Goal: Task Accomplishment & Management: Manage account settings

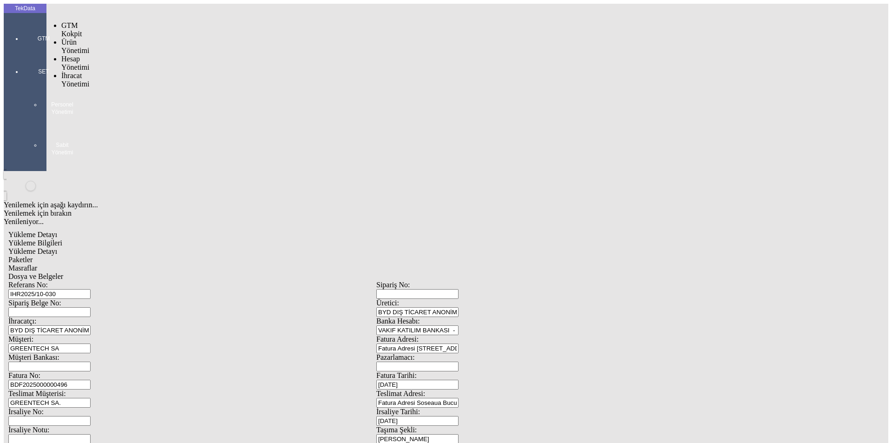
click at [24, 52] on div at bounding box center [43, 52] width 43 height 0
click at [61, 72] on span "İhracat Yönetimi" at bounding box center [75, 80] width 28 height 16
drag, startPoint x: 99, startPoint y: 55, endPoint x: 112, endPoint y: 54, distance: 13.5
click at [86, 88] on div at bounding box center [73, 88] width 24 height 0
drag, startPoint x: 114, startPoint y: 54, endPoint x: 124, endPoint y: 53, distance: 9.3
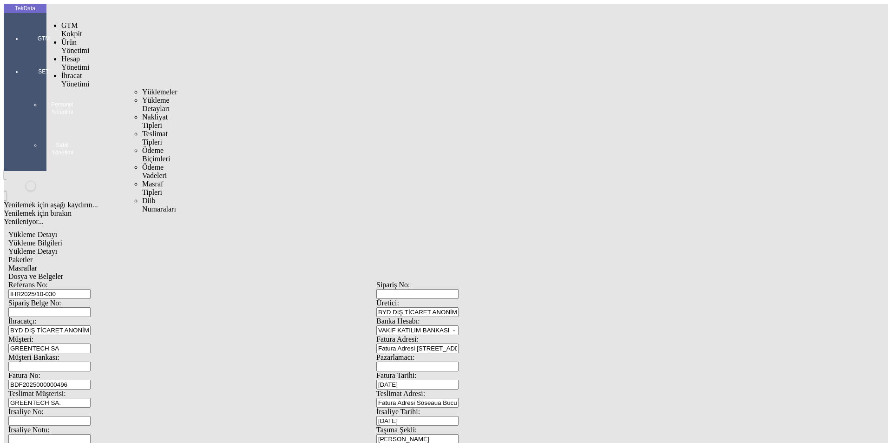
click at [142, 88] on span "Yüklemeler" at bounding box center [159, 92] width 35 height 8
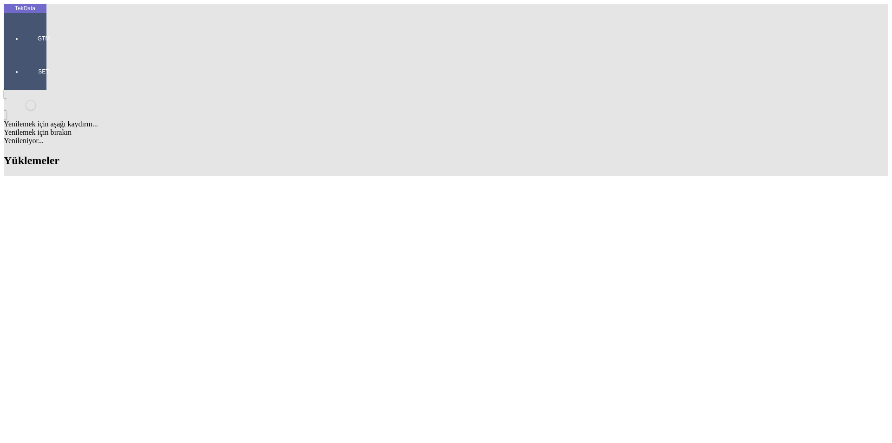
scroll to position [558, 0]
drag, startPoint x: 387, startPoint y: 232, endPoint x: 435, endPoint y: 237, distance: 48.1
copy td "IHR2025000000086"
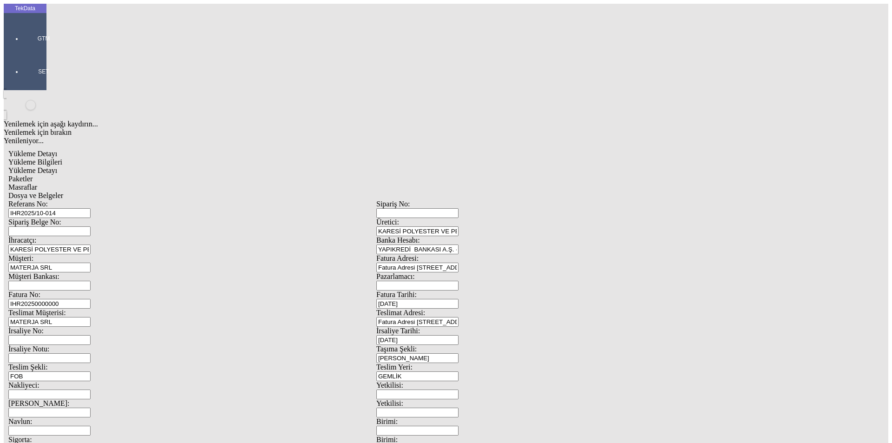
drag, startPoint x: 203, startPoint y: 152, endPoint x: 30, endPoint y: 152, distance: 172.9
click at [11, 147] on div "TekData GTM SET Yenilemek için aşağı kaydırın... Yenilemek için bırakın Yenilen…" at bounding box center [377, 368] width 746 height 728
paste input "86"
type input "IHR2025000000087"
type input "[DATE]"
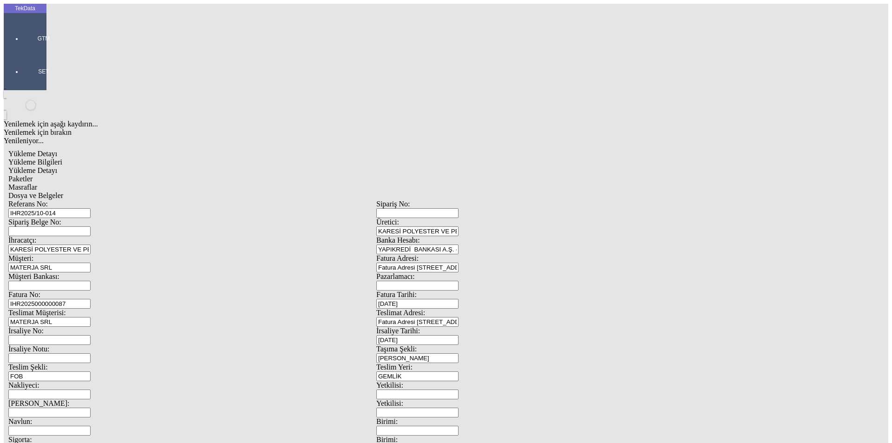
drag, startPoint x: 520, startPoint y: 187, endPoint x: 473, endPoint y: 194, distance: 46.9
click at [475, 327] on div "İrsaliye Tarihi: [DATE]" at bounding box center [561, 336] width 368 height 18
type input "[DATE]"
drag, startPoint x: 83, startPoint y: 230, endPoint x: 24, endPoint y: 229, distance: 58.6
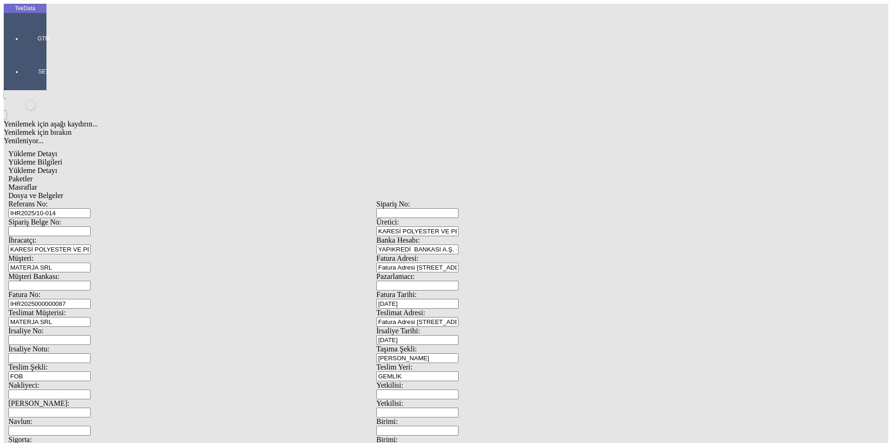
click at [25, 230] on div "TekData GTM SET Yenilemek için aşağı kaydırın... Yenilemek için bırakın Yenilen…" at bounding box center [377, 368] width 746 height 728
type input "[DATE]"
drag, startPoint x: 208, startPoint y: 317, endPoint x: 74, endPoint y: 317, distance: 133.9
drag, startPoint x: 72, startPoint y: 318, endPoint x: 67, endPoint y: 320, distance: 5.3
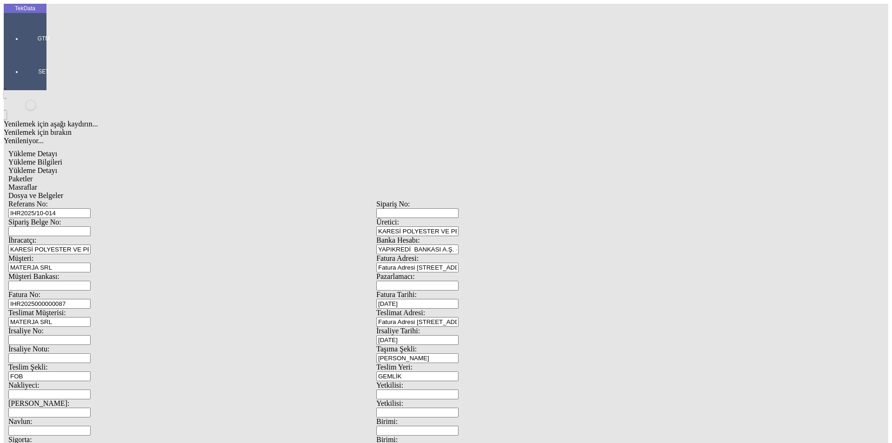
type input "[DATE]"
click at [57, 166] on span "Yükleme Detayı" at bounding box center [32, 170] width 49 height 8
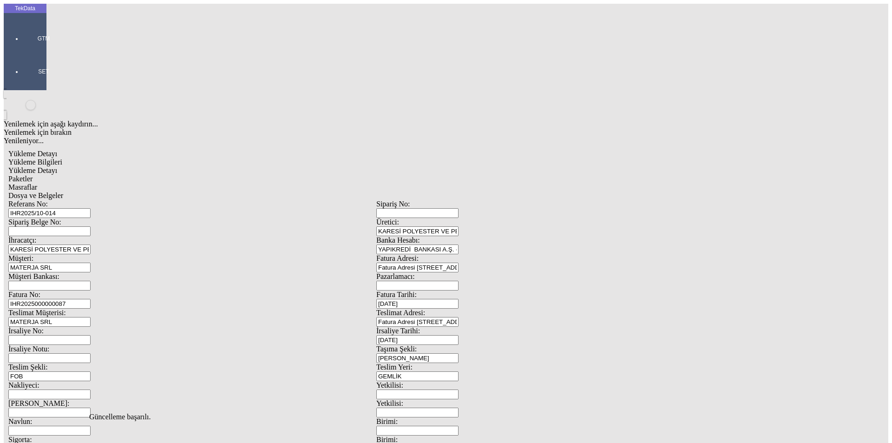
drag, startPoint x: 139, startPoint y: 137, endPoint x: 55, endPoint y: 144, distance: 84.4
type input "2"
type input "21019.92"
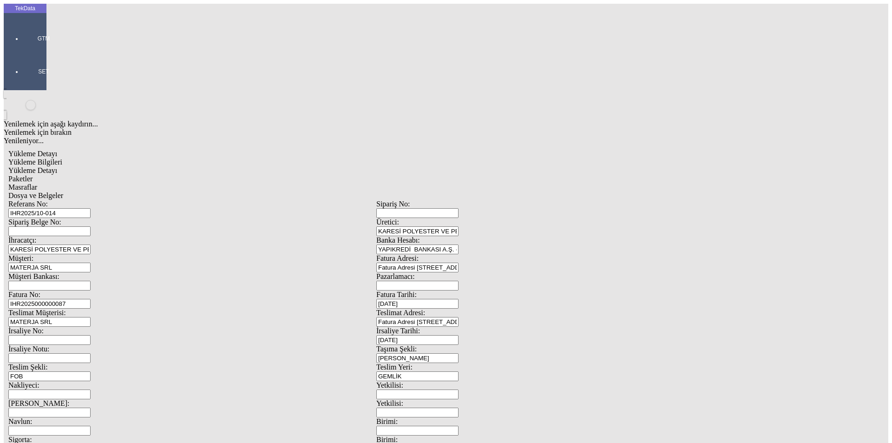
type input "0.25"
type input "21019.92"
type input "21070.42"
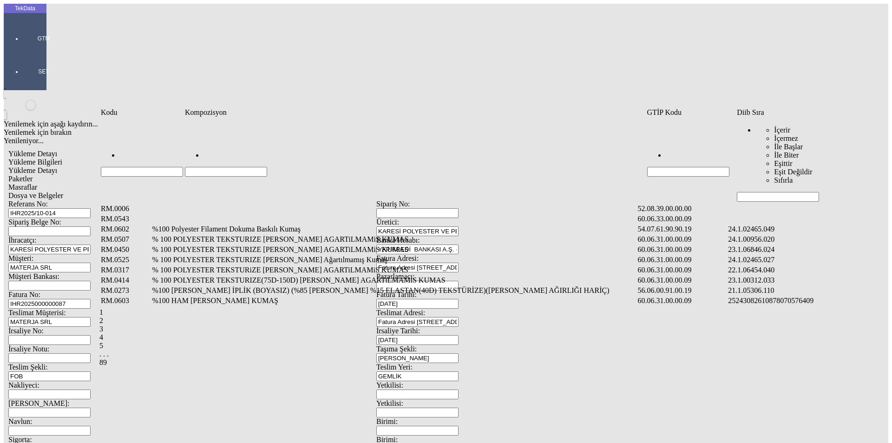
click at [781, 192] on input "Hücreyi Filtrele" at bounding box center [778, 197] width 82 height 10
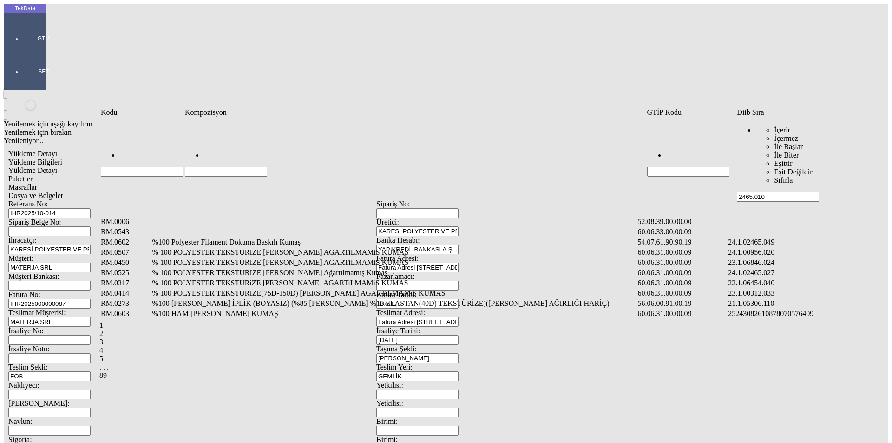
type input "2465.010"
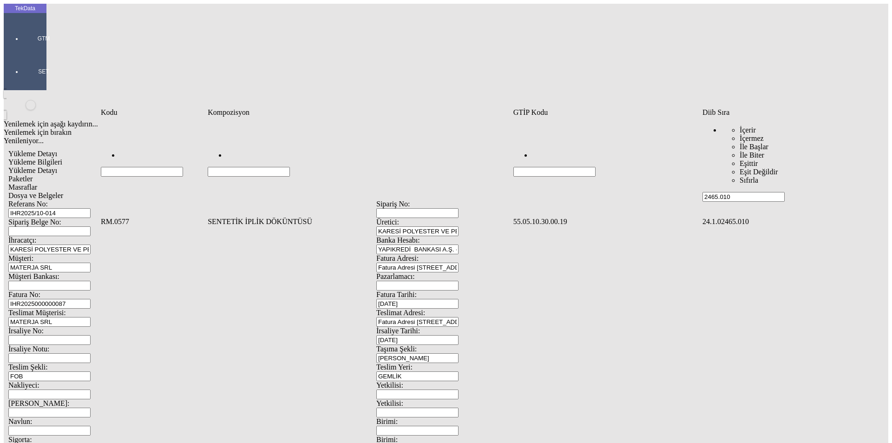
click at [247, 217] on td "SENTETİK İPLİK DÖKÜNTÜSÜ" at bounding box center [359, 221] width 304 height 9
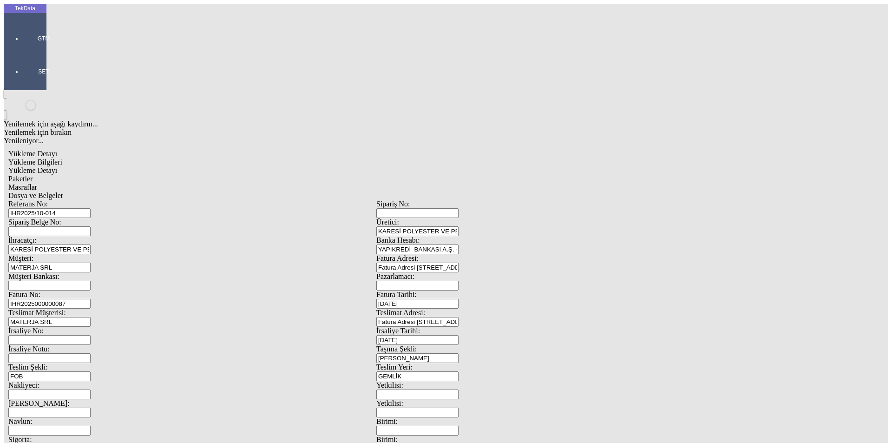
type input "23019.99"
click at [529, 168] on div "Kg" at bounding box center [691, 172] width 368 height 8
type input "Kg"
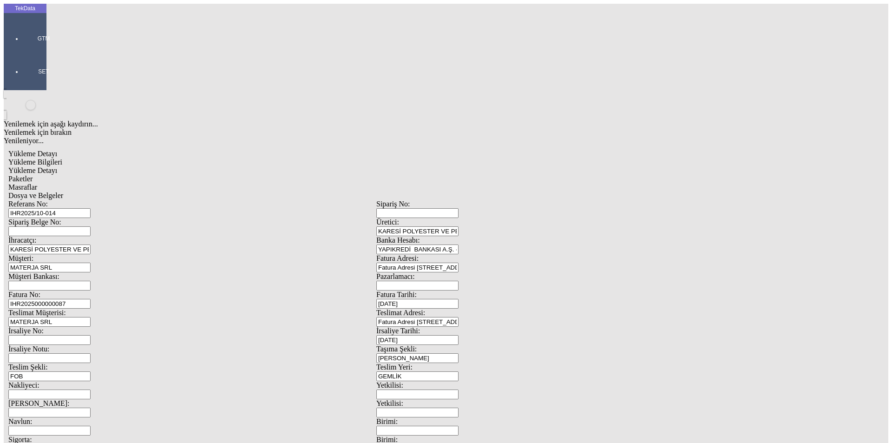
type input "0.43"
click at [532, 203] on div "Avro" at bounding box center [691, 207] width 368 height 8
type input "Avro"
type input "23019.99"
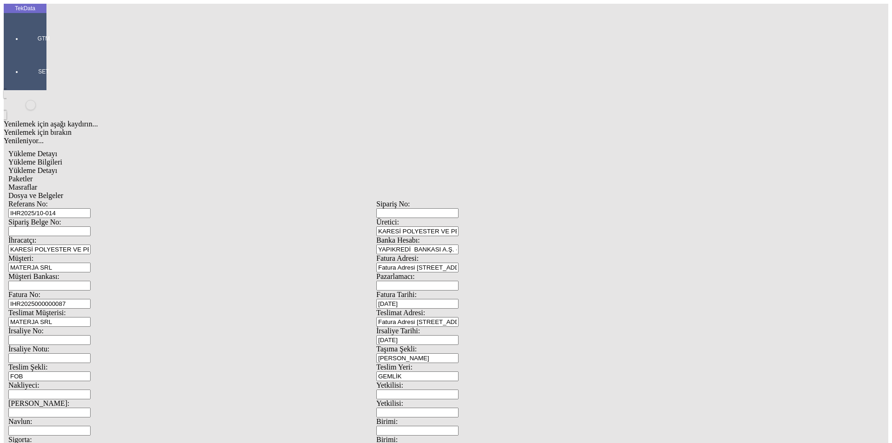
type input "23055.19"
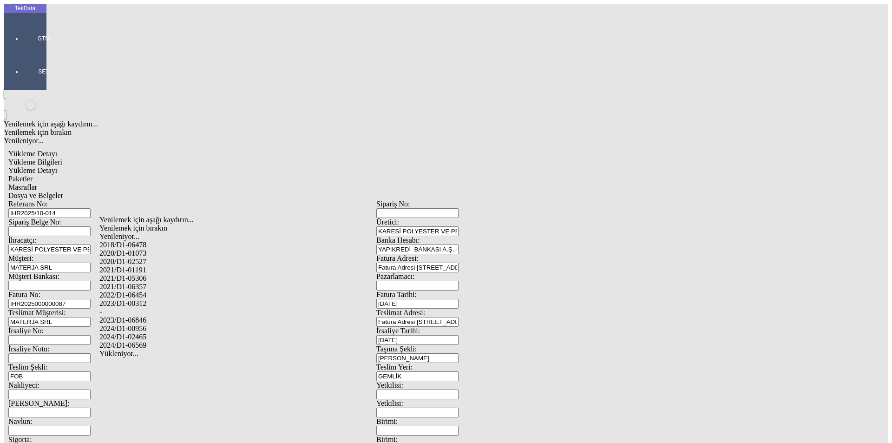
click at [154, 333] on div "2024/D1-02465" at bounding box center [279, 337] width 361 height 8
type input "2024/D1-02465"
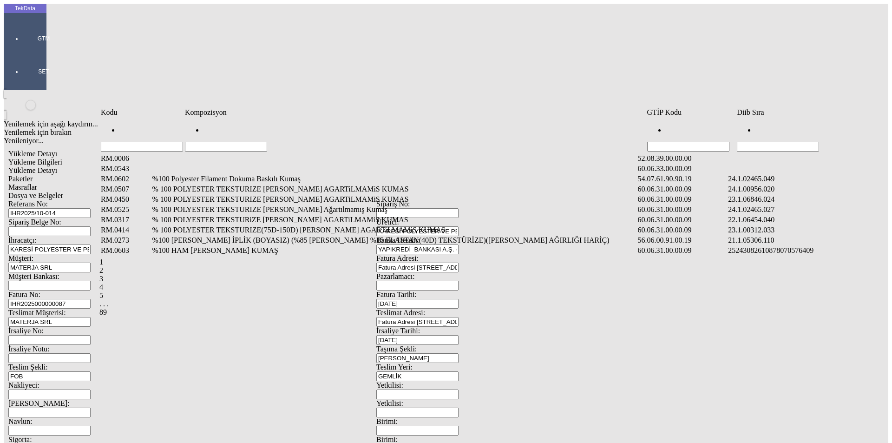
click at [776, 142] on input "Hücreyi Filtrele" at bounding box center [778, 147] width 82 height 10
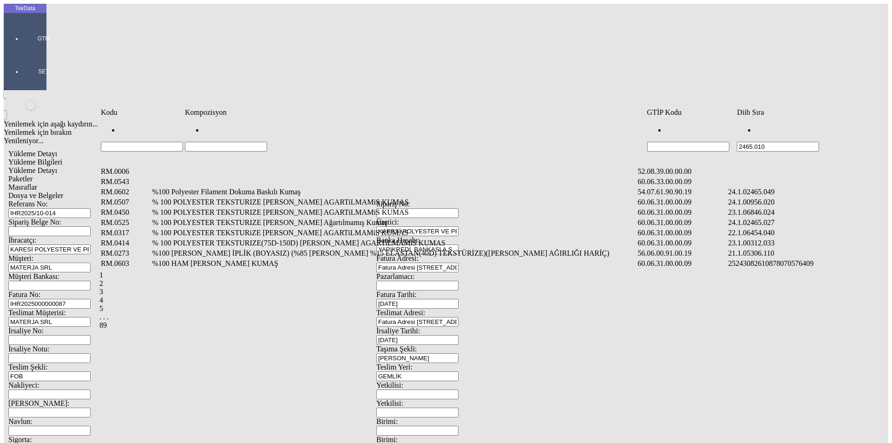
type input "2465.010"
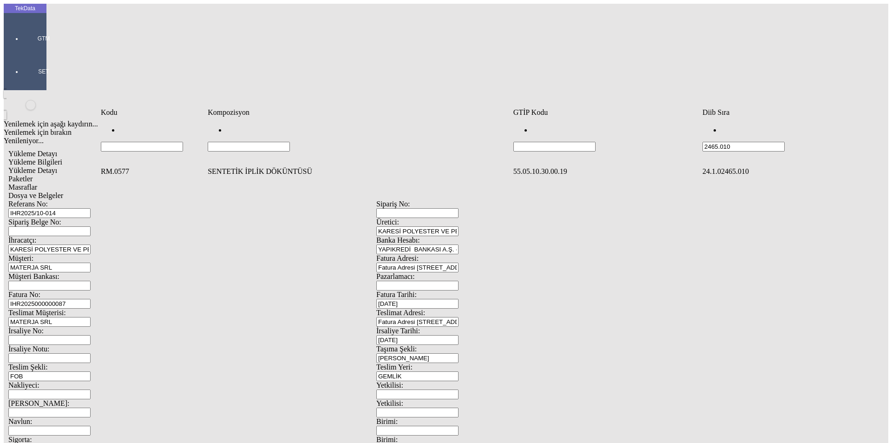
click at [257, 167] on td "SENTETİK İPLİK DÖKÜNTÜSÜ" at bounding box center [359, 171] width 304 height 9
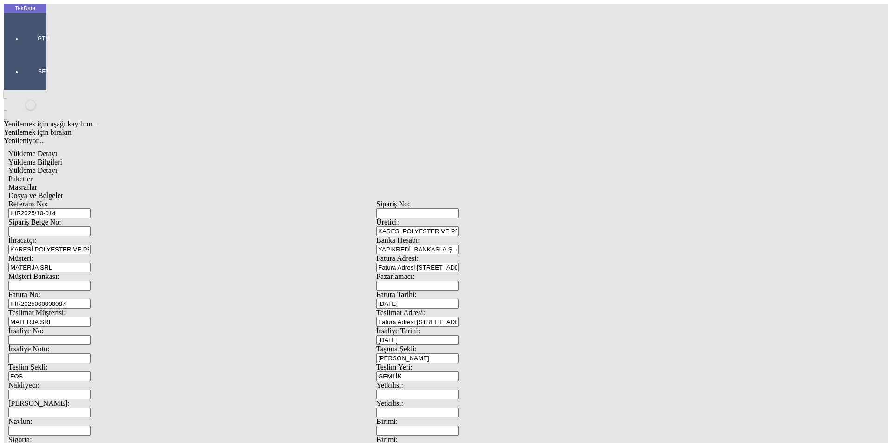
type input "27779.93"
click at [529, 168] on div "Kg" at bounding box center [691, 172] width 368 height 8
type input "Kg"
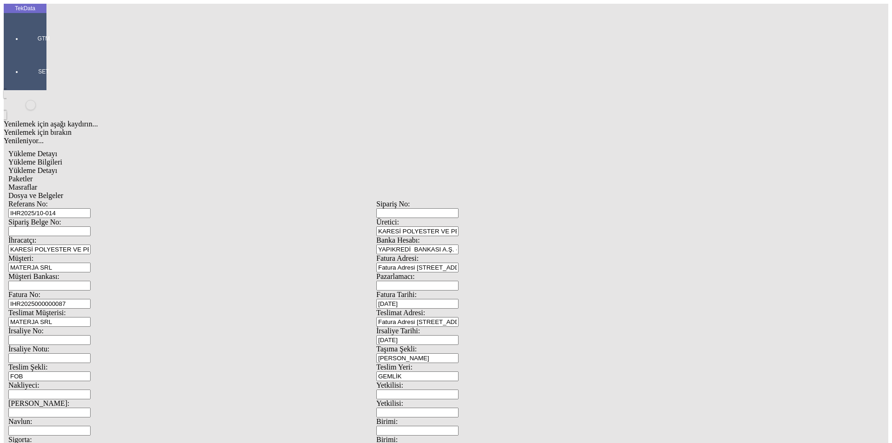
type input "0.43"
click at [527, 203] on div "Avro" at bounding box center [691, 207] width 368 height 8
type input "Avro"
type input "27779.93"
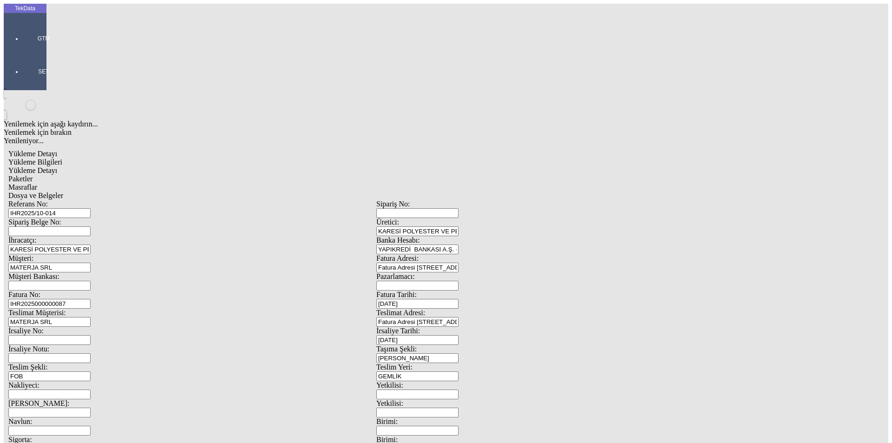
type input "27825.43"
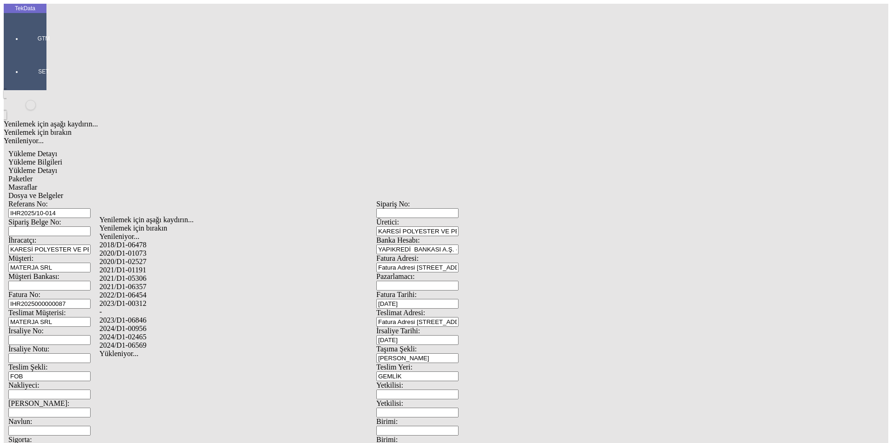
drag, startPoint x: 150, startPoint y: 325, endPoint x: 279, endPoint y: 321, distance: 129.3
click at [152, 333] on div "2024/D1-02465" at bounding box center [279, 337] width 361 height 8
type input "2024/D1-02465"
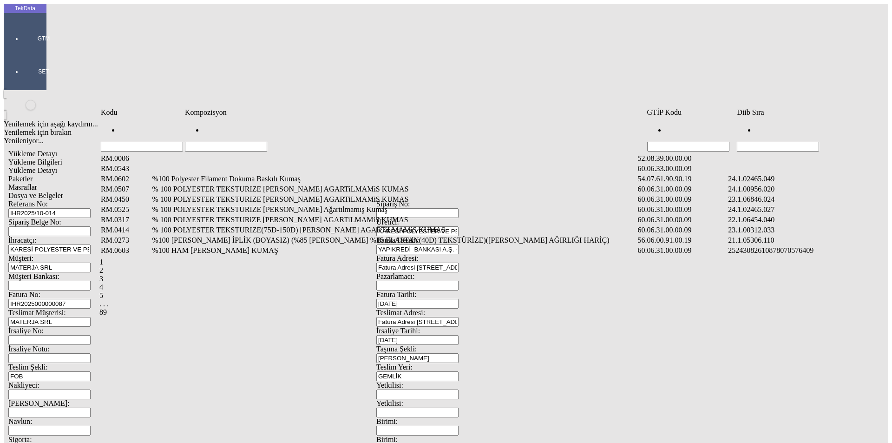
click at [769, 142] on input "Hücreyi Filtrele" at bounding box center [778, 147] width 82 height 10
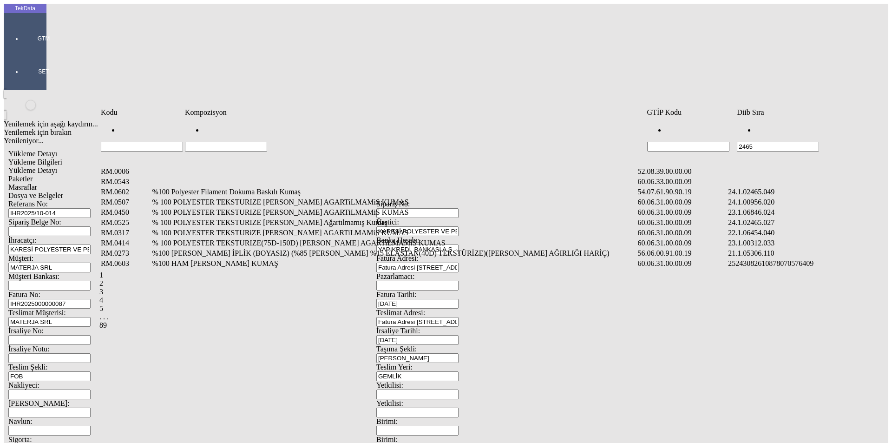
type input "2465"
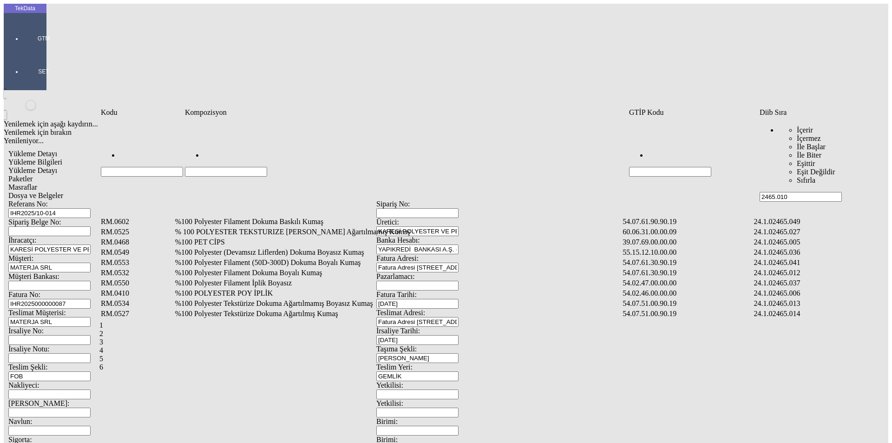
type input "2465.010"
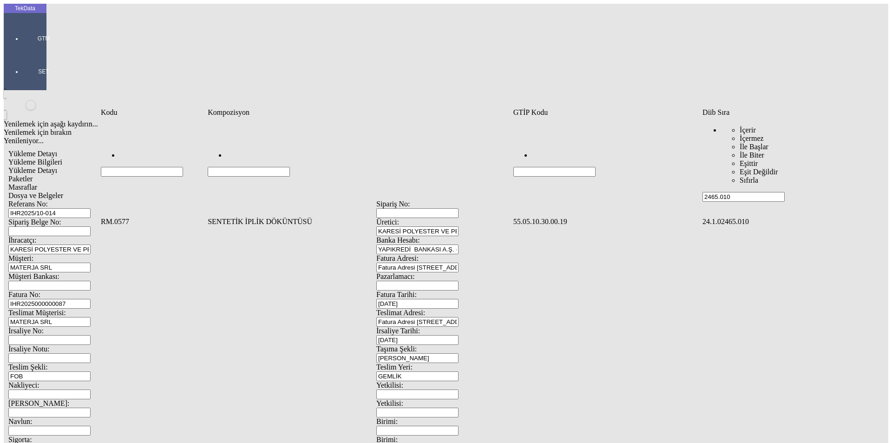
click at [255, 217] on td "SENTETİK İPLİK DÖKÜNTÜSÜ" at bounding box center [359, 221] width 304 height 9
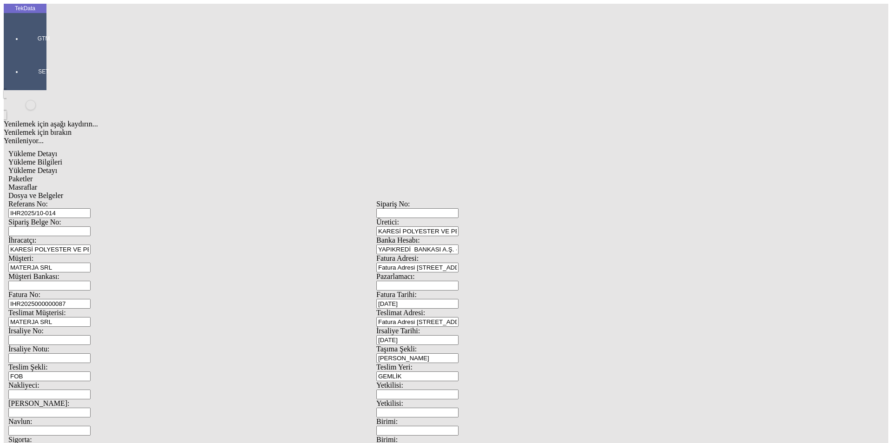
type input "26039.97"
click at [533, 168] on div "Kg" at bounding box center [691, 172] width 368 height 8
type input "Kg"
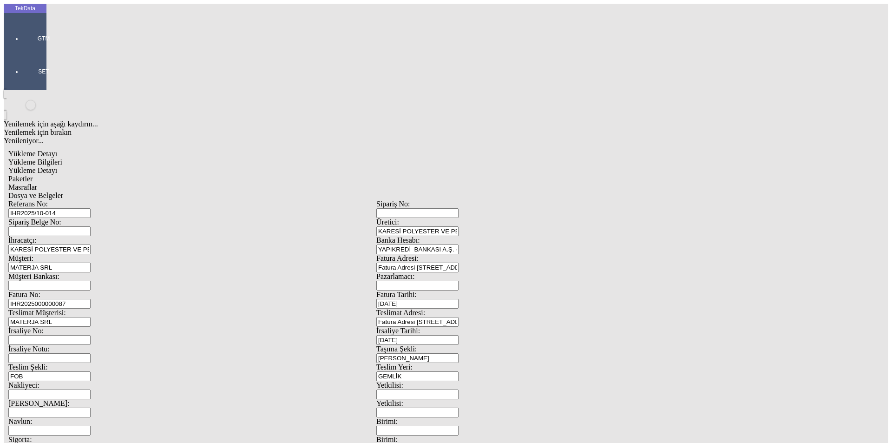
type input "0.43"
click at [526, 203] on div "Avro" at bounding box center [691, 207] width 368 height 8
type input "Avro"
type input "26039.97"
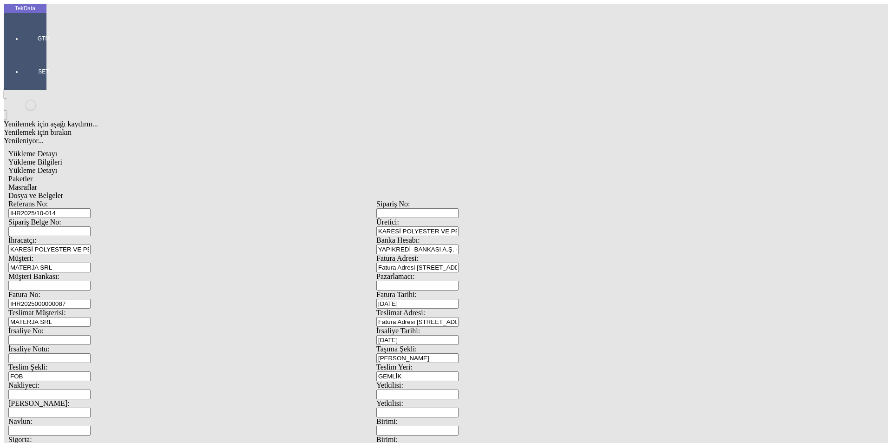
type input "26084.97"
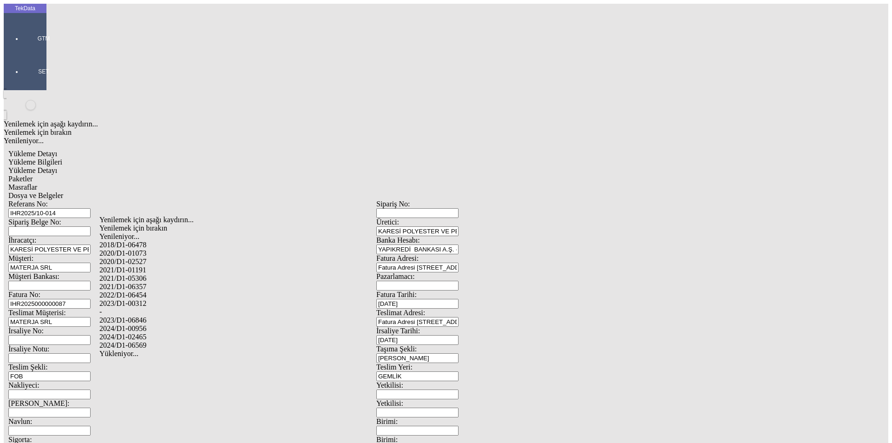
click at [144, 333] on div "2024/D1-02465" at bounding box center [279, 337] width 361 height 8
type input "2024/D1-02465"
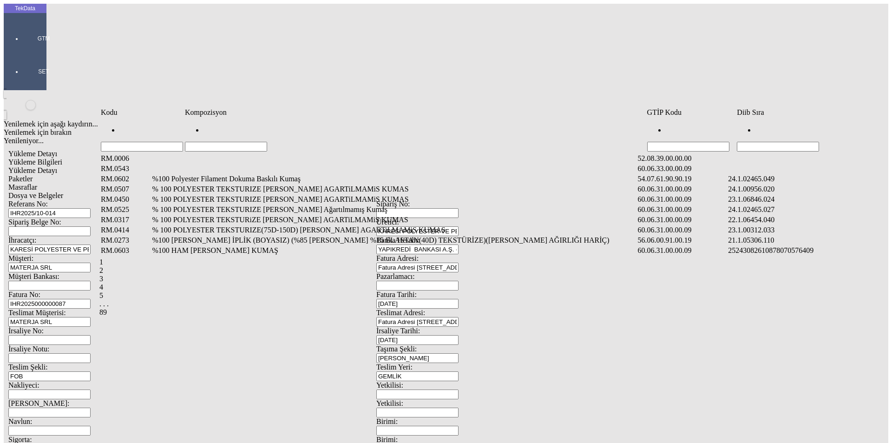
click at [791, 142] on input "Hücreyi Filtrele" at bounding box center [778, 147] width 82 height 10
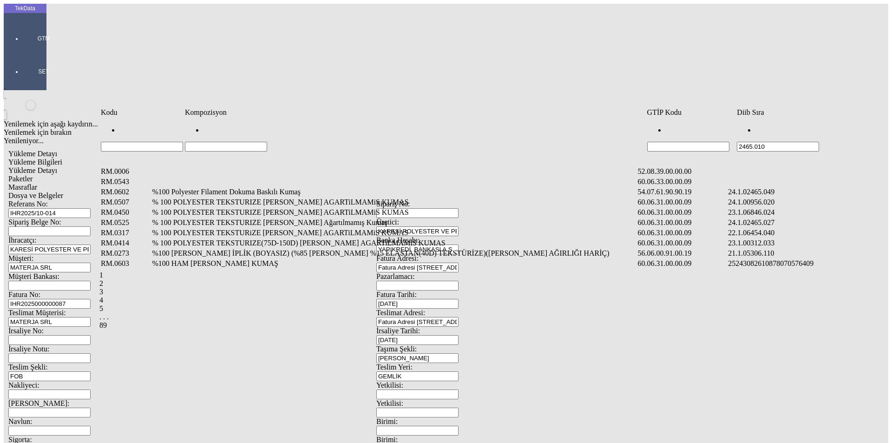
type input "2465.010"
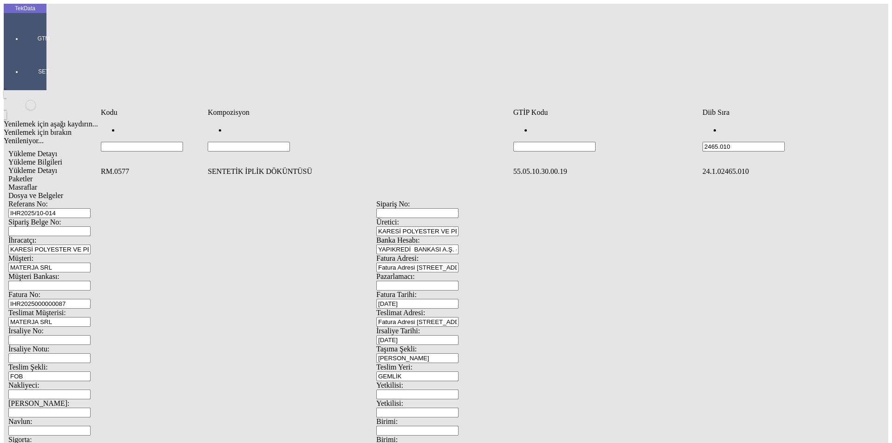
click at [250, 167] on td "SENTETİK İPLİK DÖKÜNTÜSÜ" at bounding box center [359, 171] width 304 height 9
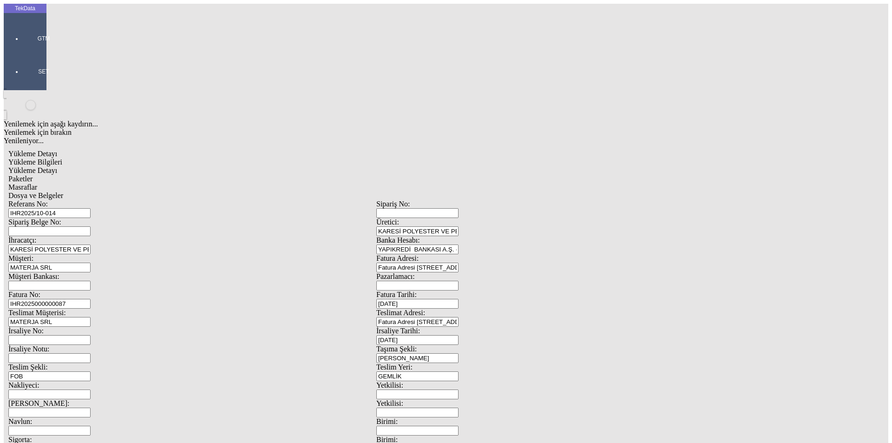
type input "28699.97"
click at [529, 168] on div "Kg" at bounding box center [691, 172] width 368 height 8
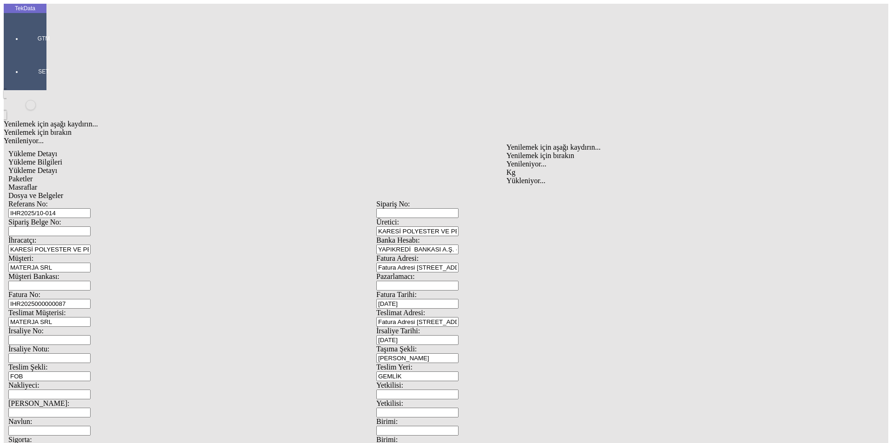
type input "Kg"
type input "0.43"
click at [526, 203] on div "Avro" at bounding box center [691, 207] width 368 height 8
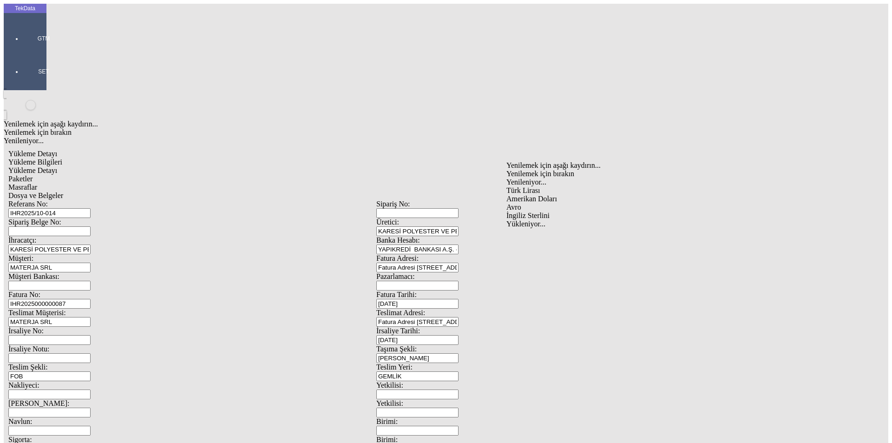
type input "Avro"
type input "28699.97"
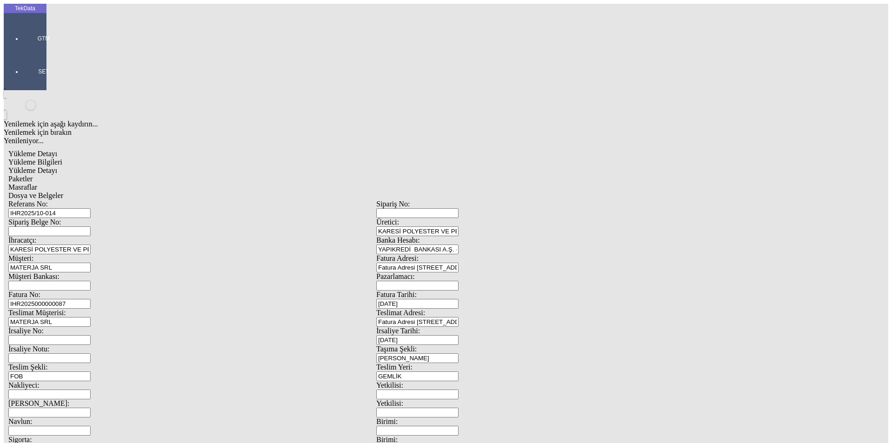
type input "28729.97"
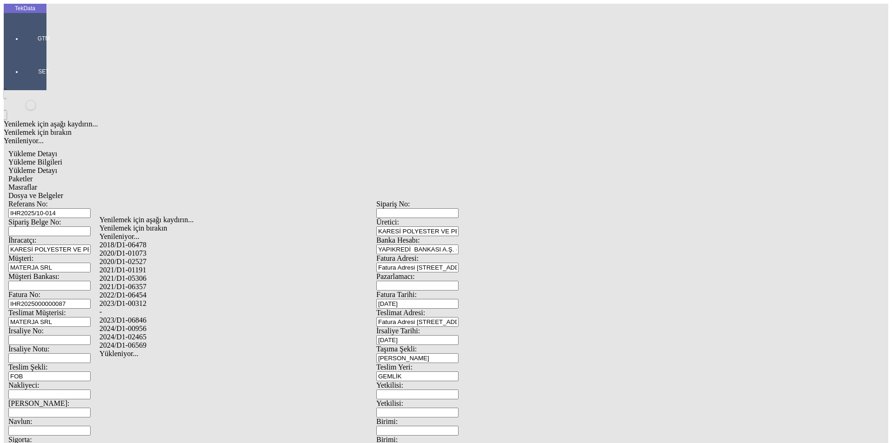
click at [143, 333] on div "2024/D1-02465" at bounding box center [279, 337] width 361 height 8
type input "2024/D1-02465"
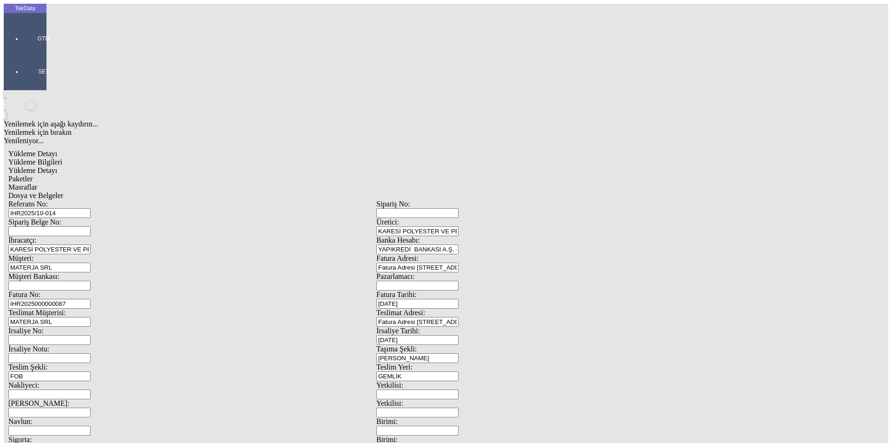
click at [203, 175] on div "Paketler" at bounding box center [376, 179] width 736 height 8
drag, startPoint x: 524, startPoint y: 101, endPoint x: 469, endPoint y: 105, distance: 55.4
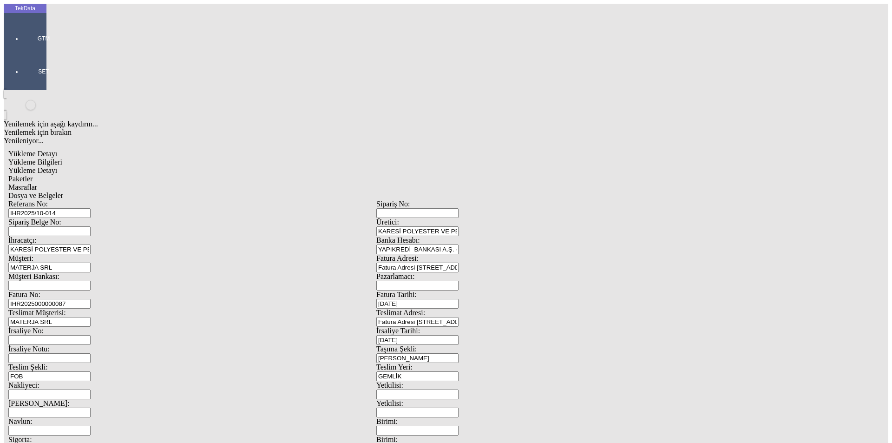
type input "412"
drag, startPoint x: 831, startPoint y: 134, endPoint x: 832, endPoint y: 139, distance: 4.7
click at [37, 183] on span "Masraflar" at bounding box center [22, 187] width 29 height 8
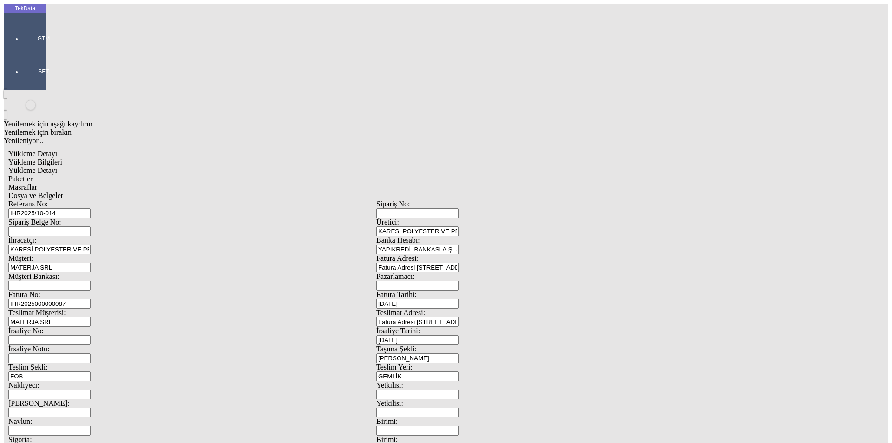
click at [63, 192] on span "Dosya ve Belgeler" at bounding box center [35, 196] width 55 height 8
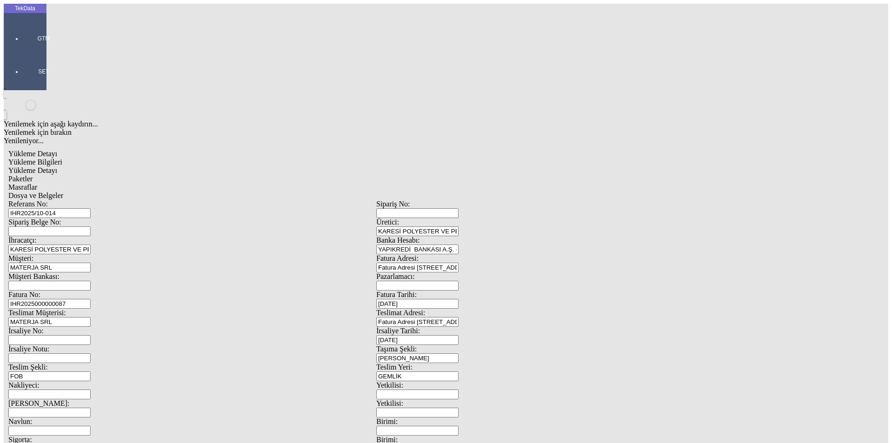
drag, startPoint x: 184, startPoint y: 66, endPoint x: 30, endPoint y: 62, distance: 153.9
click at [30, 62] on div "TekData GTM SET Yenilemek için aşağı kaydırın... Yenilemek için bırakın Yenilen…" at bounding box center [377, 368] width 746 height 728
drag, startPoint x: 99, startPoint y: 155, endPoint x: 46, endPoint y: 155, distance: 53.5
click at [46, 155] on div "Yükleme Detayı Yükleme Bilgileri Yükleme Detayı Paketler Masraflar Dosya ve Bel…" at bounding box center [377, 413] width 746 height 536
click at [57, 166] on span "Yükleme Detayı" at bounding box center [32, 170] width 49 height 8
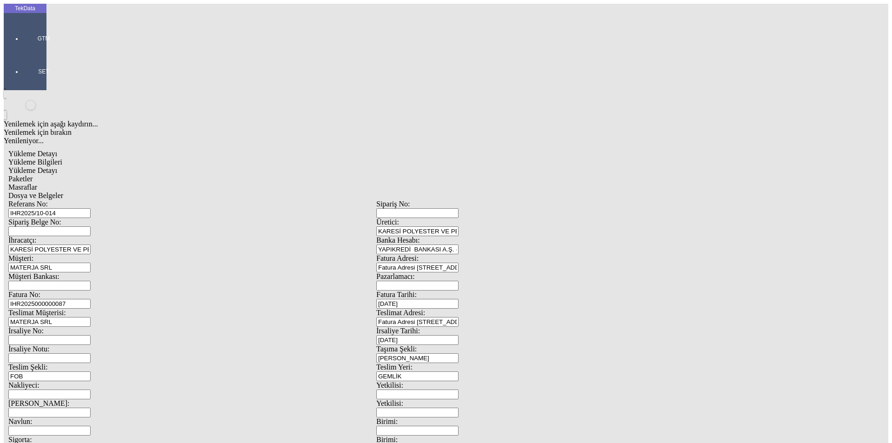
click at [63, 192] on span "Dosya ve Belgeler" at bounding box center [35, 196] width 55 height 8
